Goal: Task Accomplishment & Management: Manage account settings

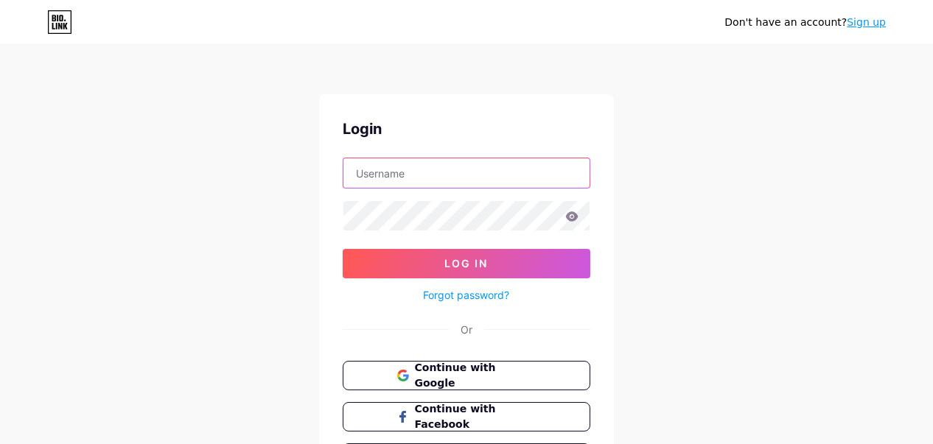
drag, startPoint x: 0, startPoint y: 0, endPoint x: 421, endPoint y: 173, distance: 455.0
click at [421, 173] on input "text" at bounding box center [466, 172] width 246 height 29
type input "[EMAIL_ADDRESS][DOMAIN_NAME]"
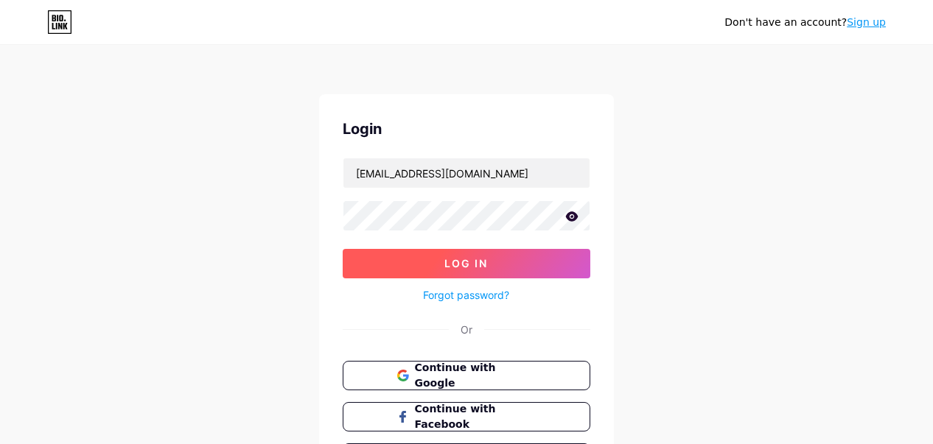
click at [453, 257] on span "Log In" at bounding box center [466, 263] width 43 height 13
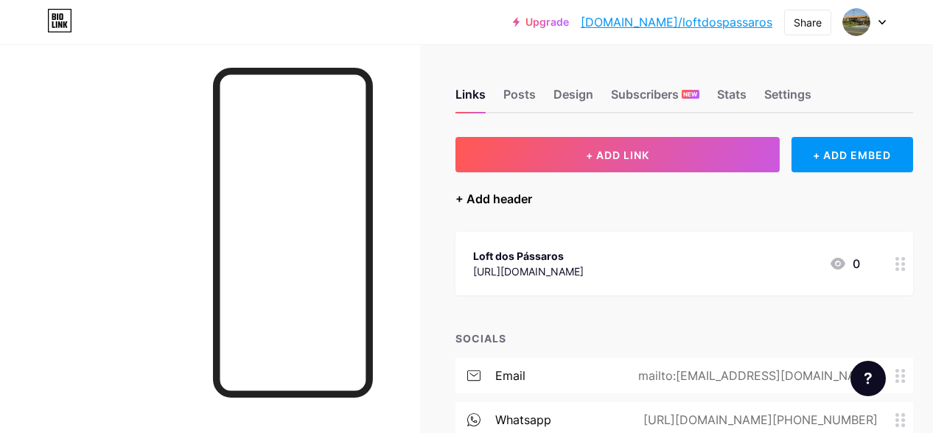
click at [503, 192] on div "+ Add header" at bounding box center [493, 199] width 77 height 18
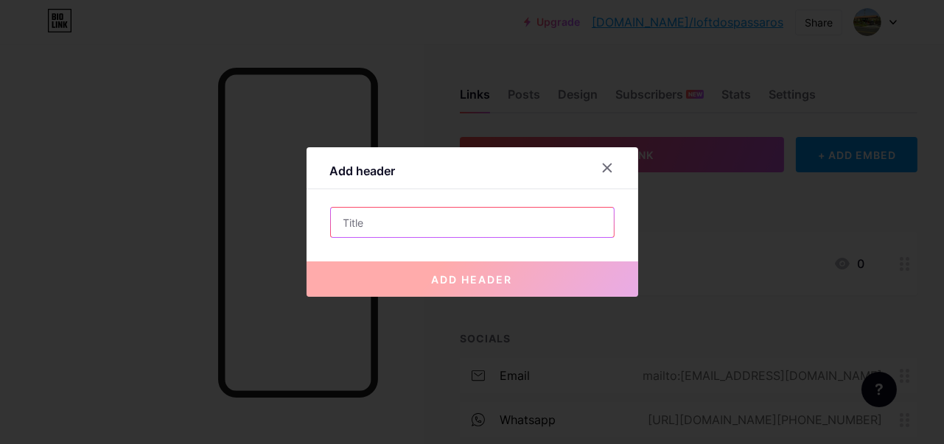
click at [384, 234] on input "text" at bounding box center [472, 222] width 283 height 29
paste input "[URL][DOMAIN_NAME]"
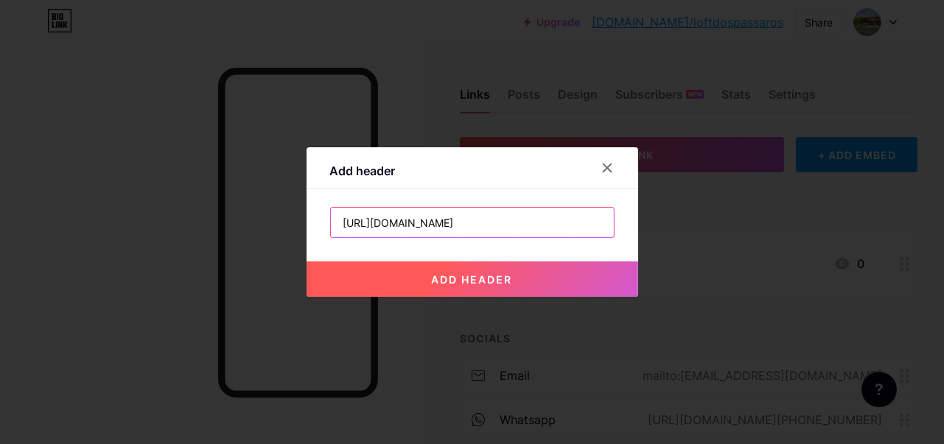
type input "[URL][DOMAIN_NAME]"
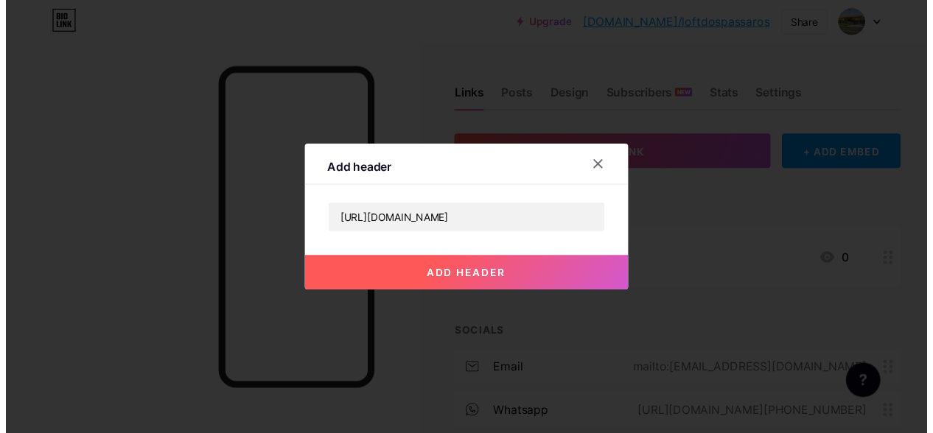
scroll to position [0, 0]
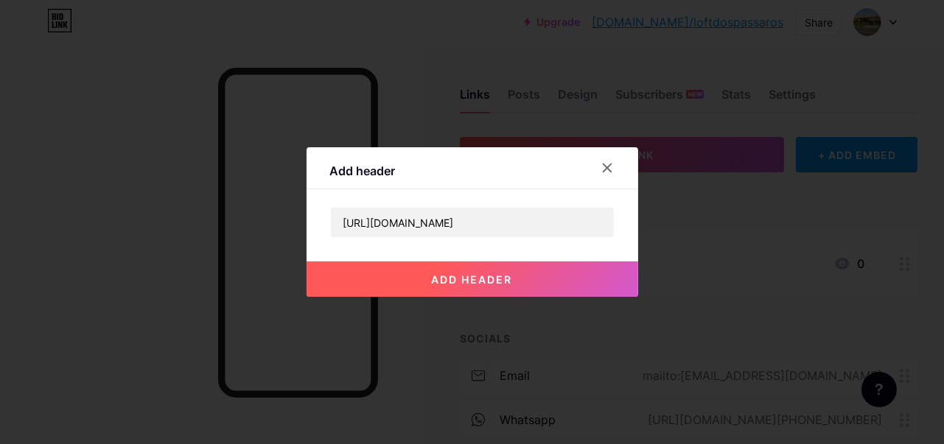
click at [464, 265] on button "add header" at bounding box center [473, 279] width 332 height 35
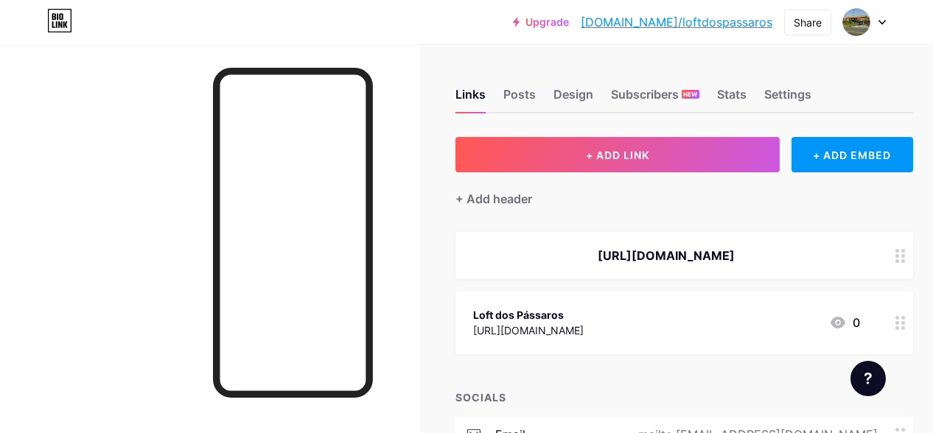
click at [899, 258] on circle at bounding box center [897, 256] width 4 height 4
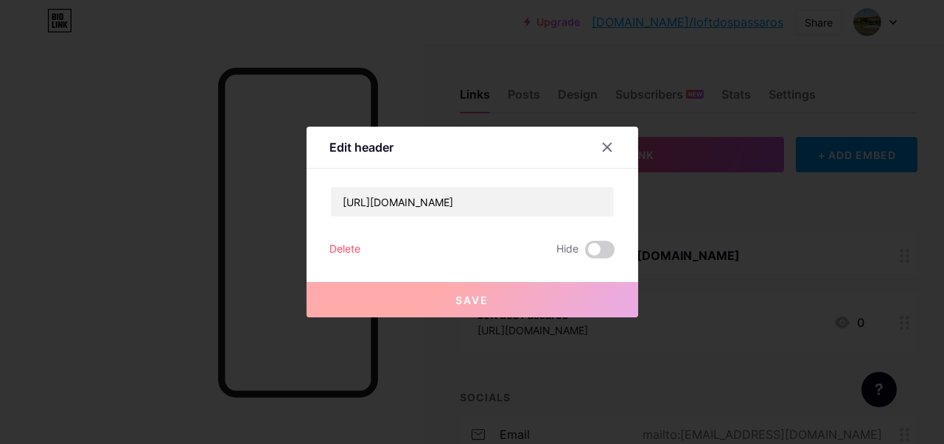
click at [339, 246] on div "Delete" at bounding box center [345, 250] width 31 height 18
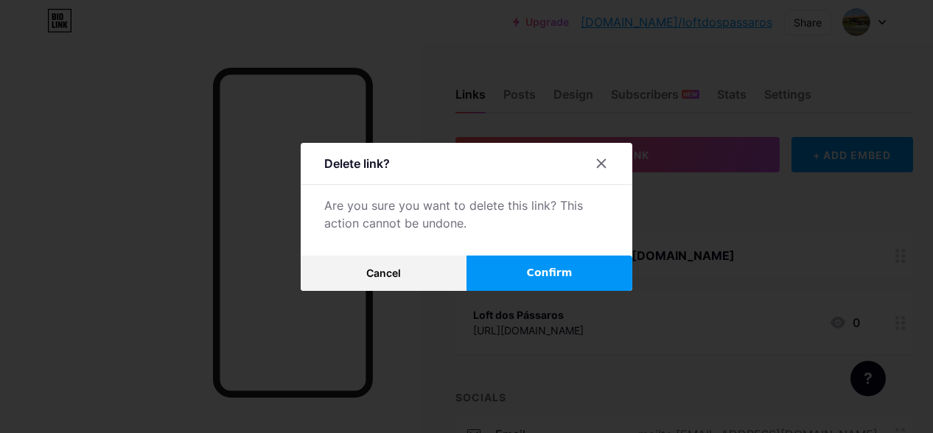
click at [521, 282] on button "Confirm" at bounding box center [549, 273] width 166 height 35
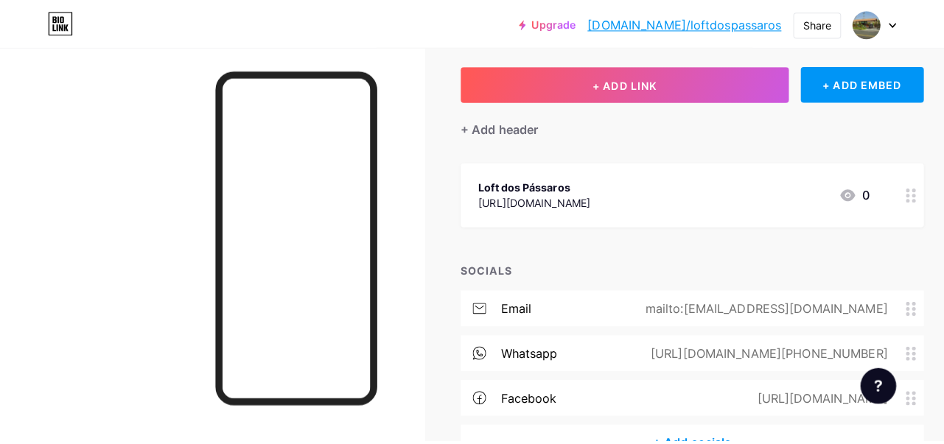
scroll to position [147, 0]
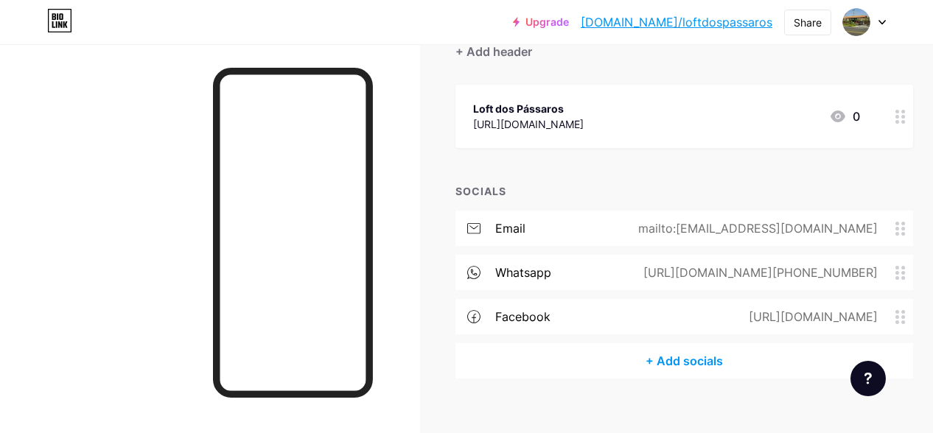
click at [685, 360] on div "+ Add socials" at bounding box center [684, 360] width 458 height 35
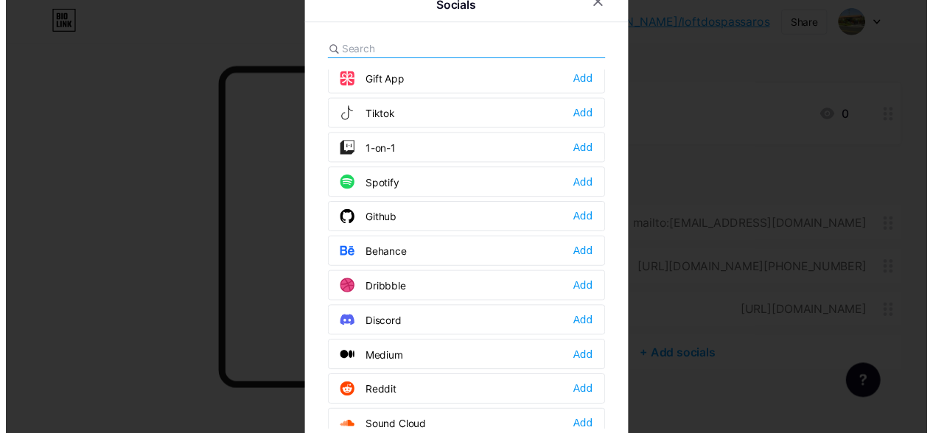
scroll to position [0, 0]
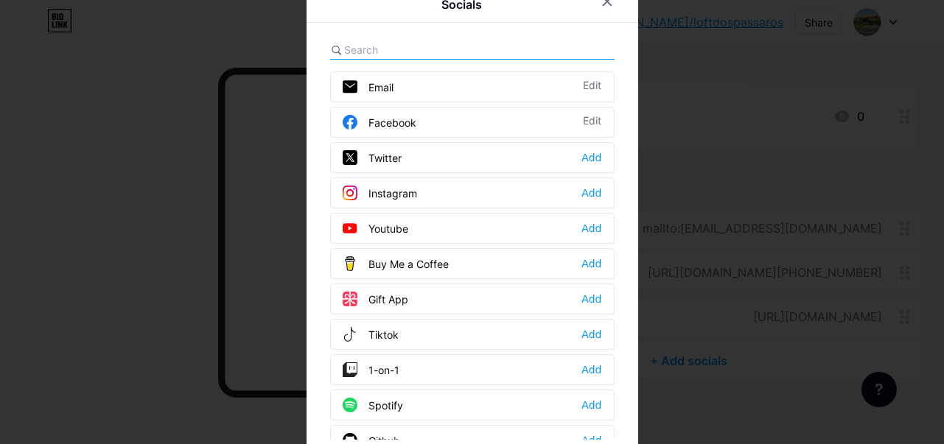
click at [393, 49] on input "text" at bounding box center [426, 49] width 163 height 15
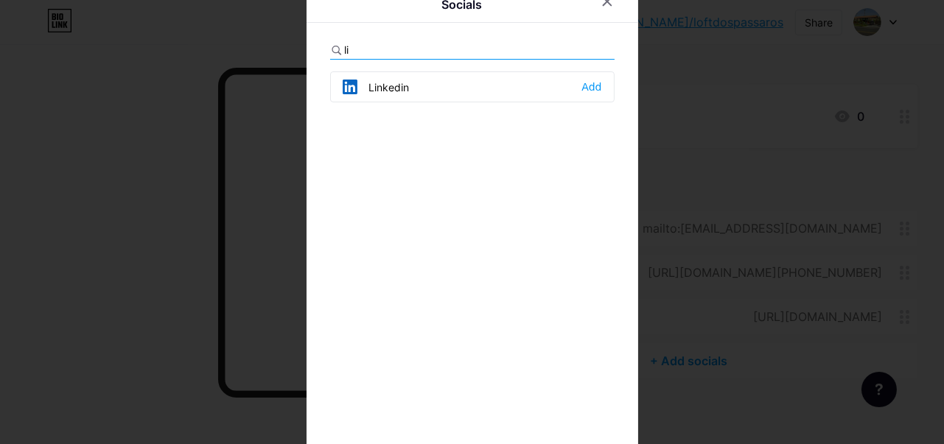
type input "l"
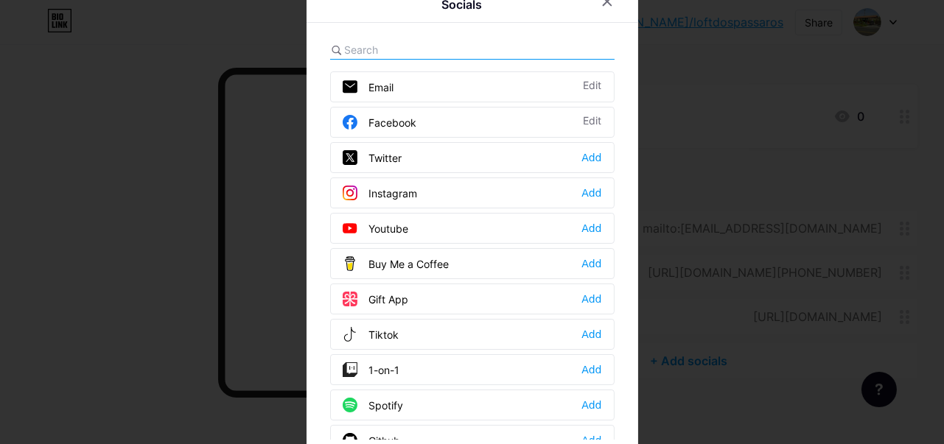
click at [680, 47] on div at bounding box center [472, 222] width 944 height 444
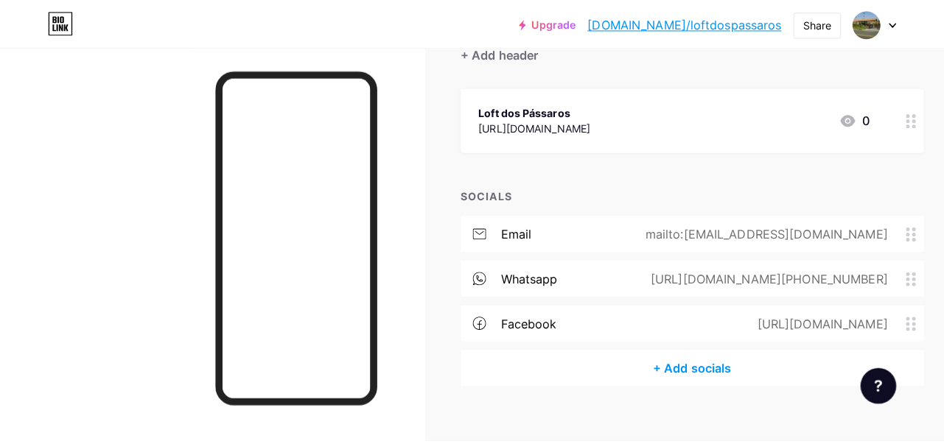
scroll to position [74, 0]
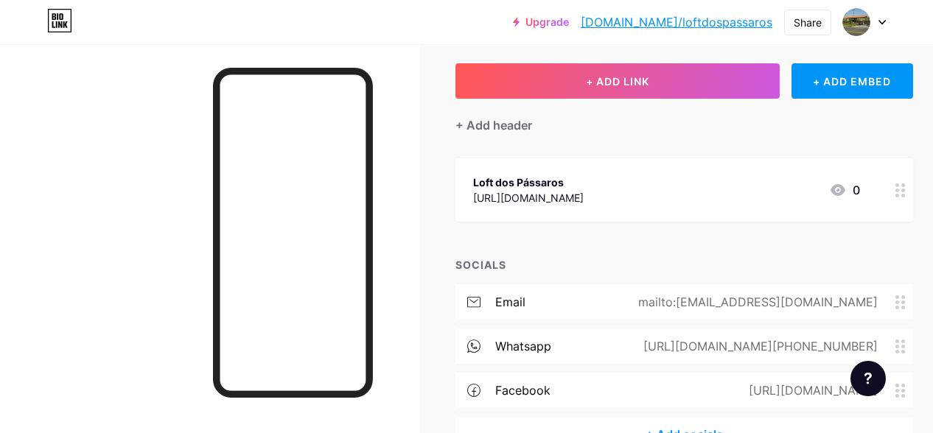
click at [584, 202] on div "[URL][DOMAIN_NAME]" at bounding box center [528, 197] width 111 height 15
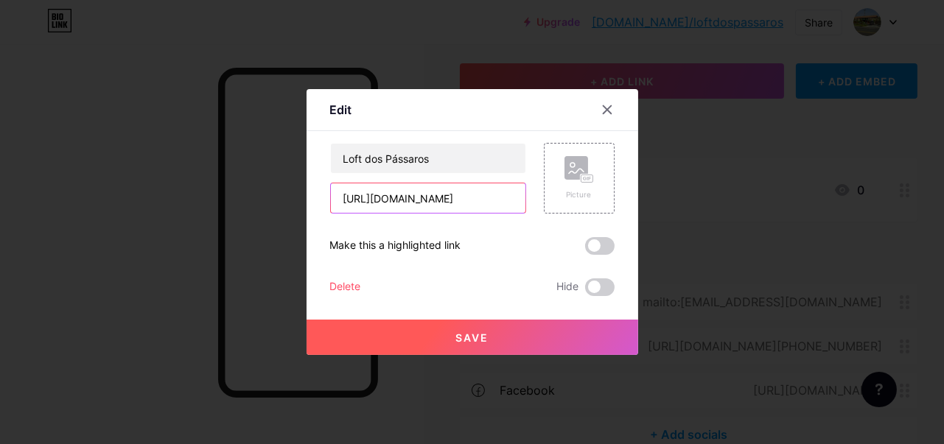
scroll to position [0, 49]
drag, startPoint x: 333, startPoint y: 205, endPoint x: 826, endPoint y: 206, distance: 493.0
click at [826, 206] on div "Edit Content YouTube Play YouTube video without leaving your page. ADD Vimeo Pl…" at bounding box center [472, 222] width 944 height 444
paste input "[DOMAIN_NAME][URL]"
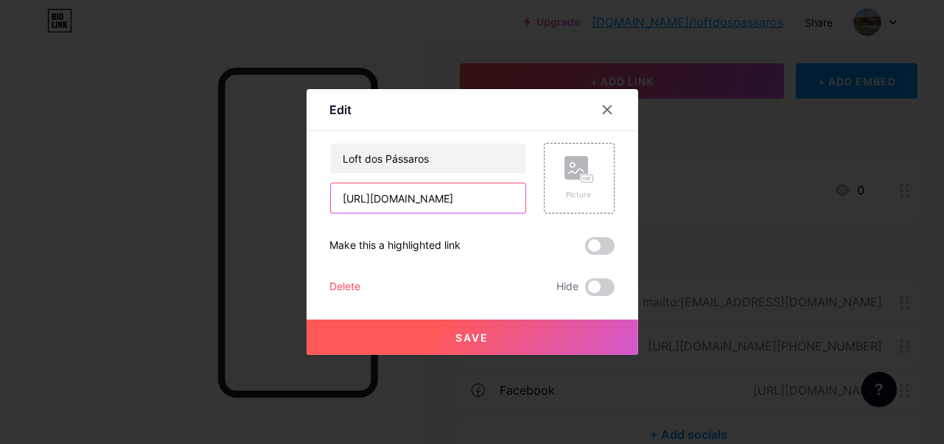
type input "[URL][DOMAIN_NAME]"
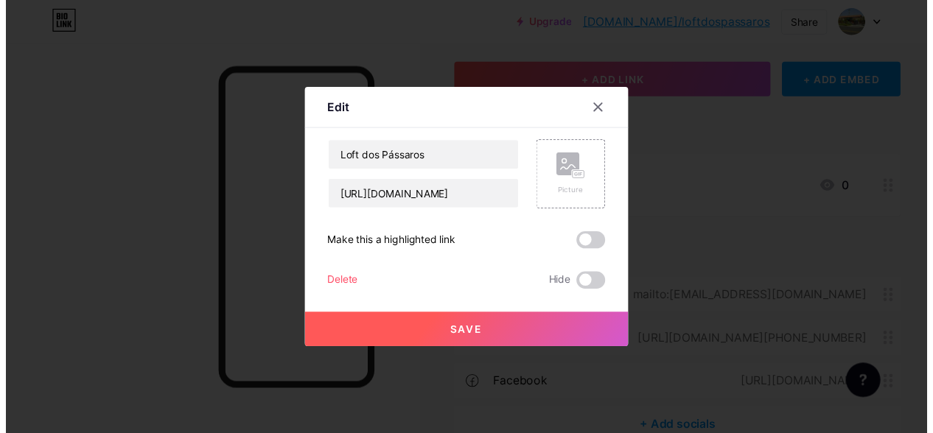
scroll to position [0, 0]
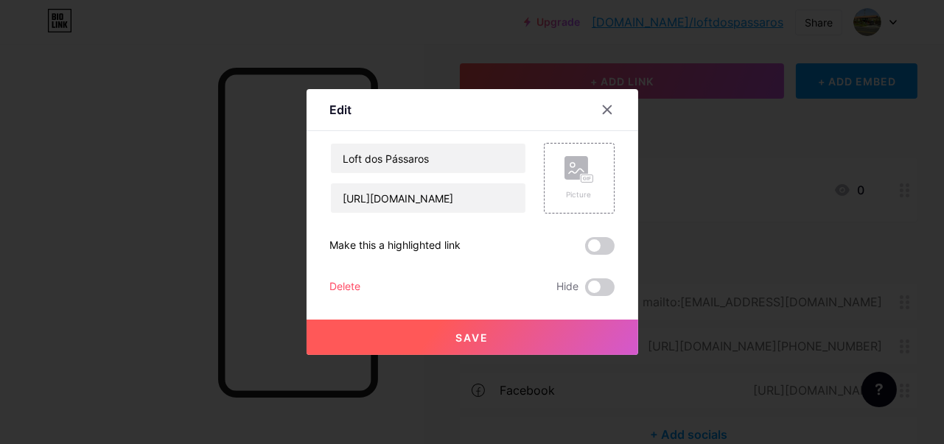
click at [467, 339] on span "Save" at bounding box center [471, 338] width 33 height 13
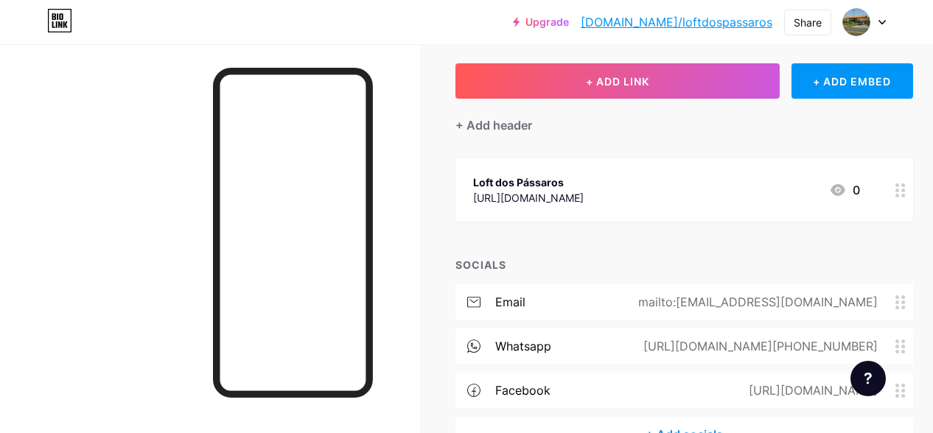
scroll to position [147, 0]
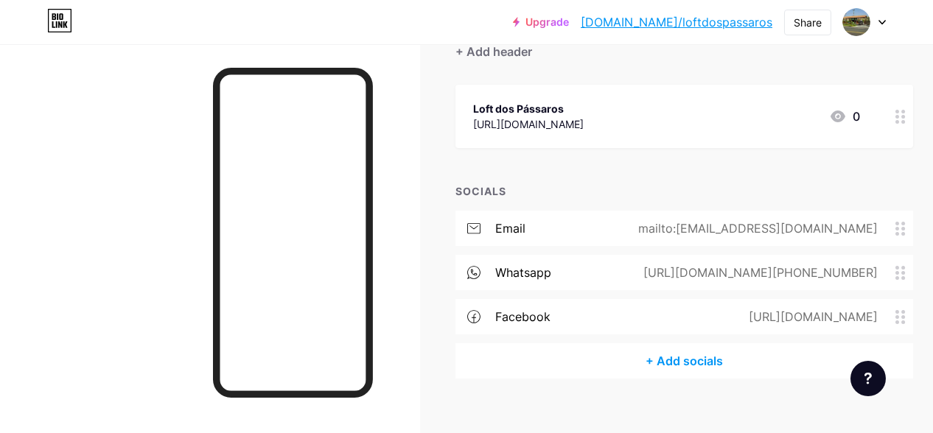
click at [704, 357] on div "+ Add socials" at bounding box center [684, 360] width 458 height 35
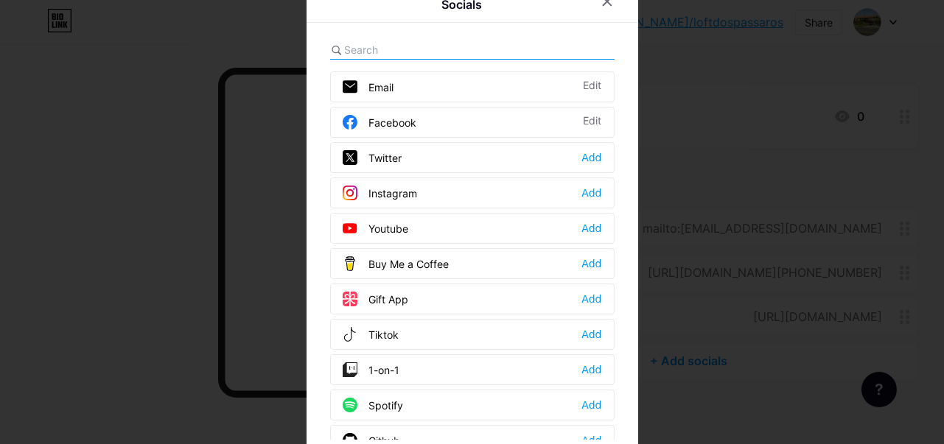
click at [542, 192] on div "Instagram Add" at bounding box center [472, 193] width 284 height 31
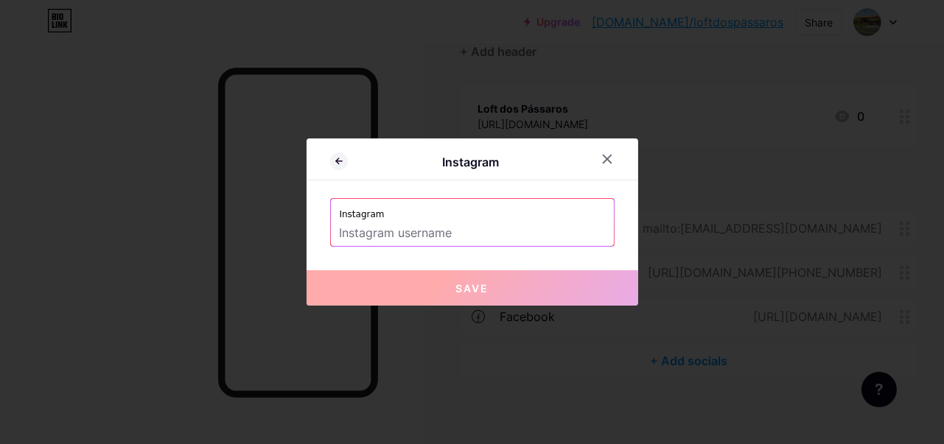
click at [451, 241] on input "text" at bounding box center [472, 233] width 265 height 25
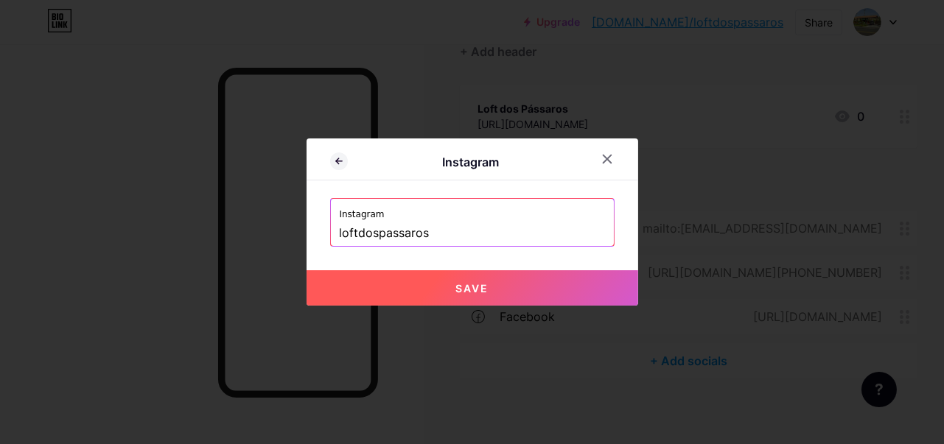
click at [455, 282] on span "Save" at bounding box center [471, 288] width 33 height 13
type input "[URL][DOMAIN_NAME]"
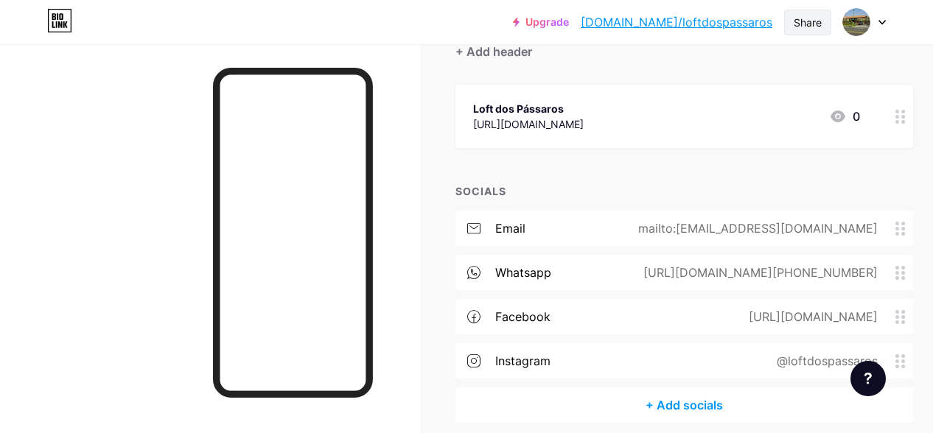
click at [810, 21] on div "Share" at bounding box center [808, 22] width 28 height 15
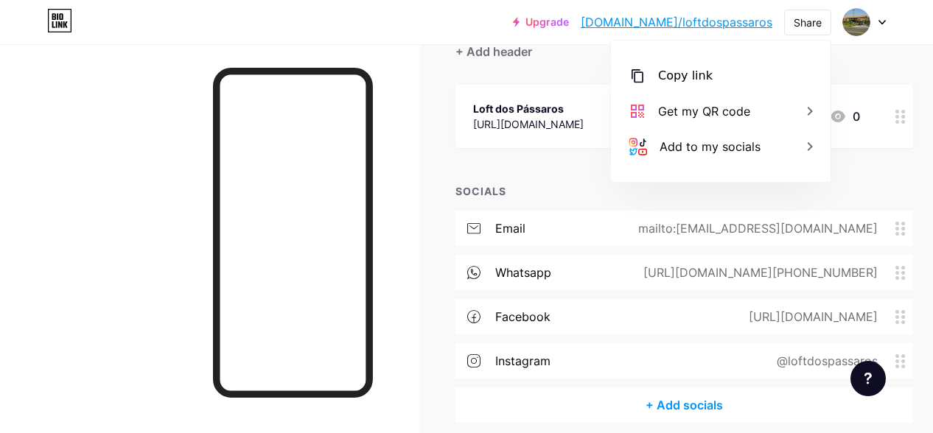
click at [441, 57] on div "Links Posts Design Subscribers NEW Stats Settings + ADD LINK + ADD EMBED + Add …" at bounding box center [487, 197] width 975 height 600
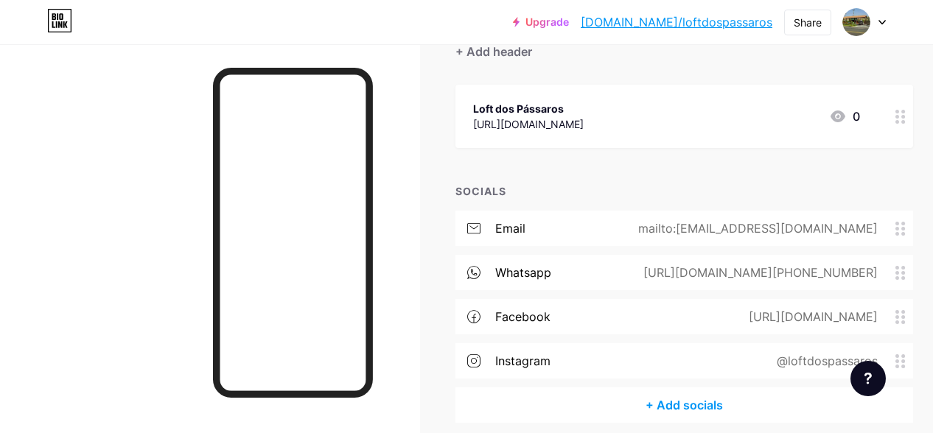
scroll to position [0, 0]
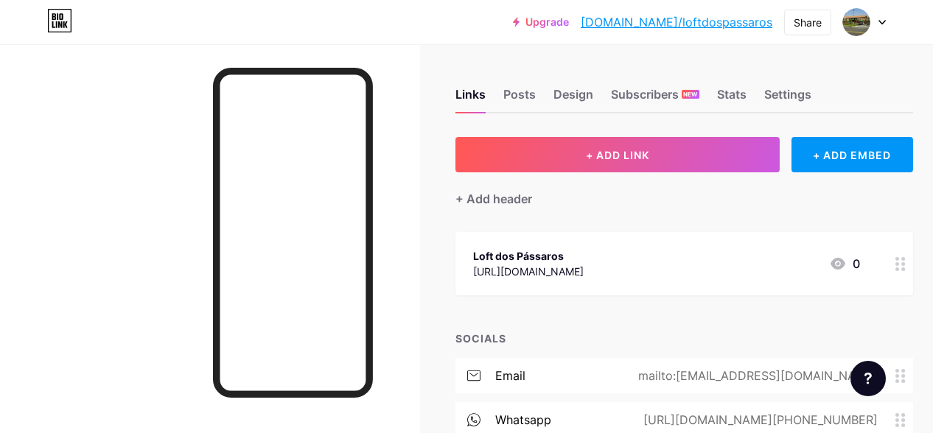
click at [584, 265] on div "[URL][DOMAIN_NAME]" at bounding box center [528, 271] width 111 height 15
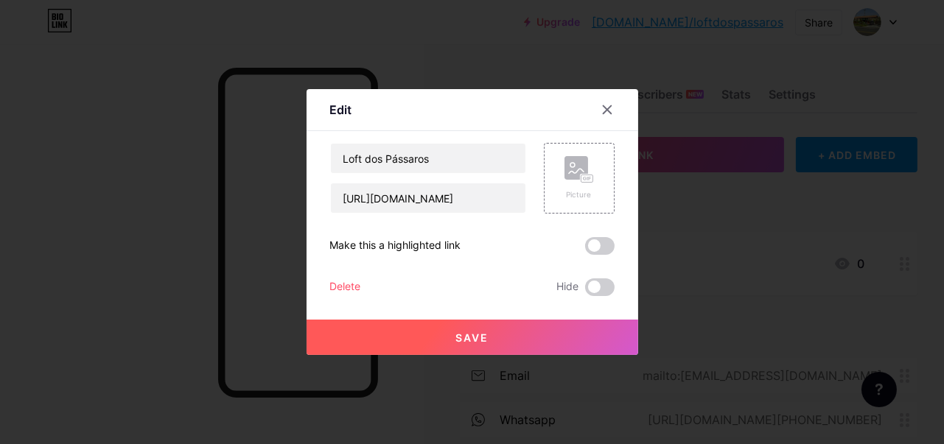
click at [470, 341] on span "Save" at bounding box center [471, 338] width 33 height 13
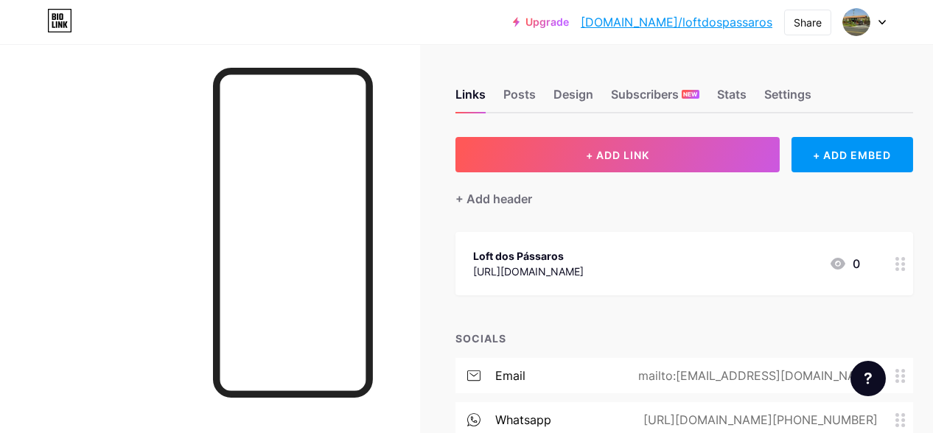
click at [584, 265] on div "[URL][DOMAIN_NAME]" at bounding box center [528, 271] width 111 height 15
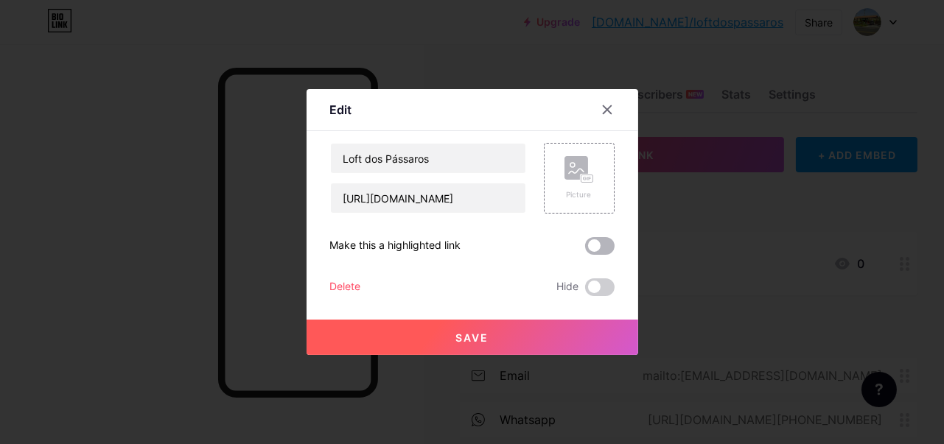
click at [590, 243] on span at bounding box center [599, 246] width 29 height 18
click at [585, 250] on input "checkbox" at bounding box center [585, 250] width 0 height 0
click at [588, 293] on span at bounding box center [599, 288] width 29 height 18
click at [585, 291] on input "checkbox" at bounding box center [585, 291] width 0 height 0
click at [508, 340] on button "Save" at bounding box center [473, 337] width 332 height 35
